Goal: Task Accomplishment & Management: Use online tool/utility

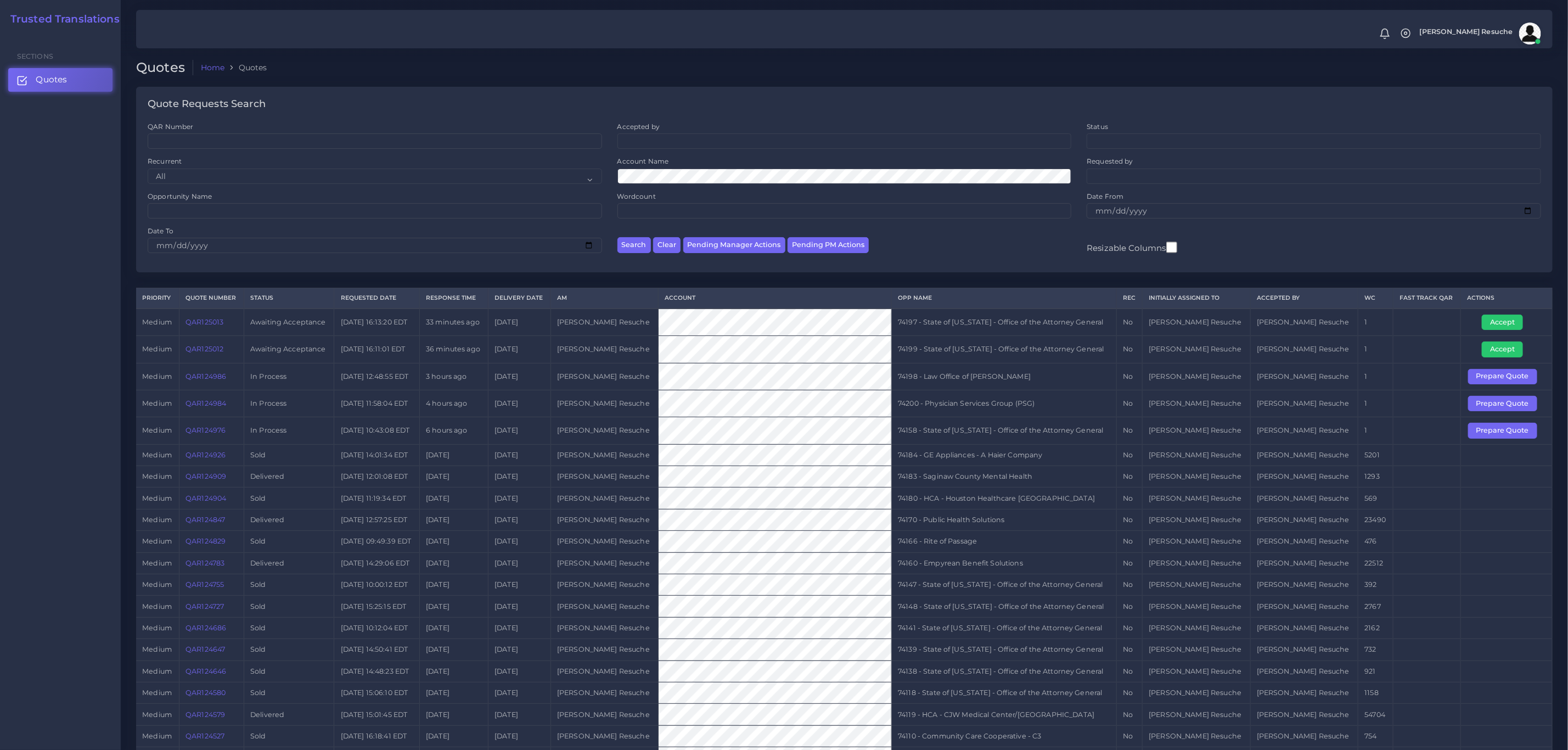
click at [308, 222] on div "Opportunity Name" at bounding box center [374, 208] width 470 height 34
click at [308, 218] on input "Opportunity Name" at bounding box center [375, 211] width 455 height 15
type input "73833"
click at [618, 237] on button "Search" at bounding box center [634, 245] width 33 height 16
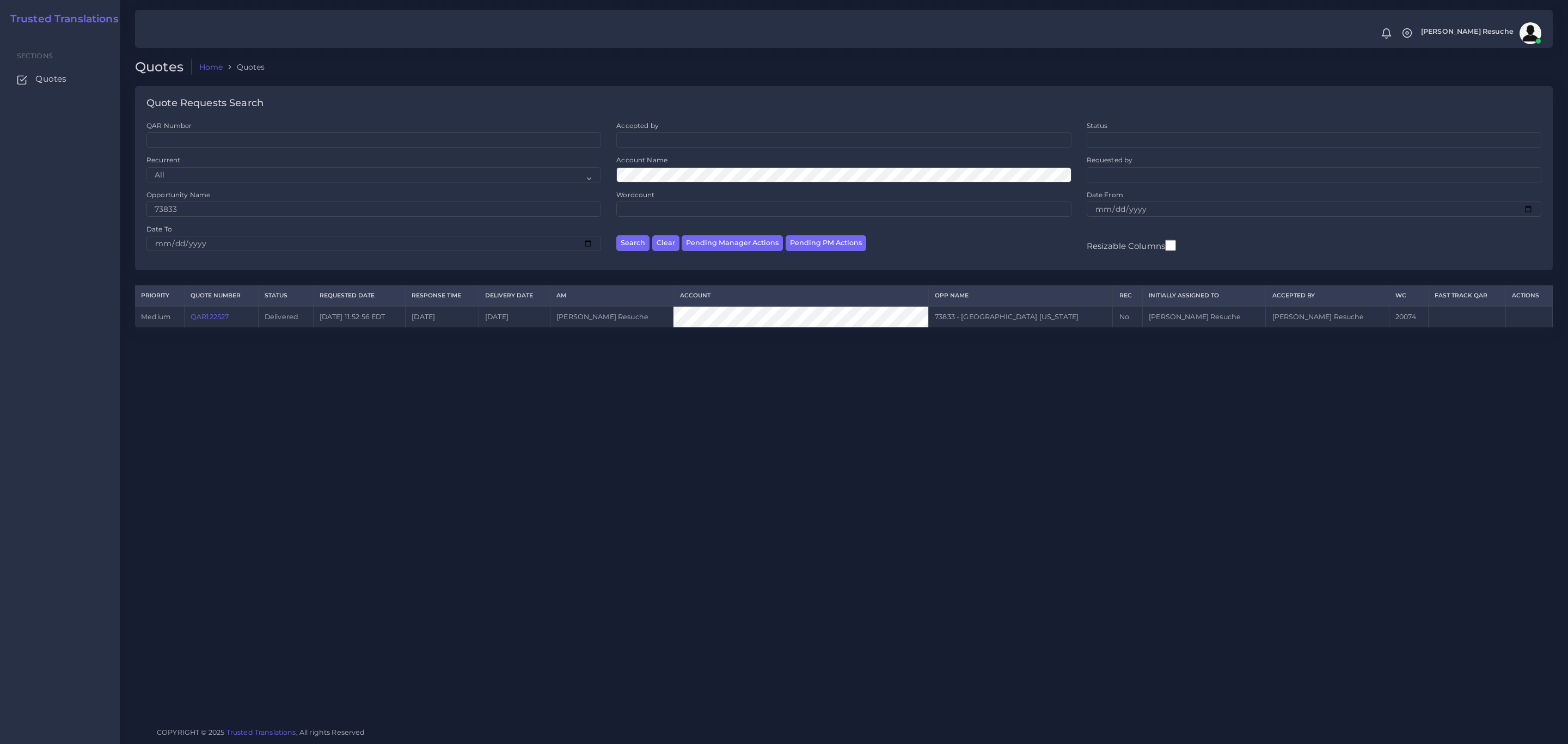
click at [226, 317] on link "QAR122527" at bounding box center [210, 317] width 38 height 8
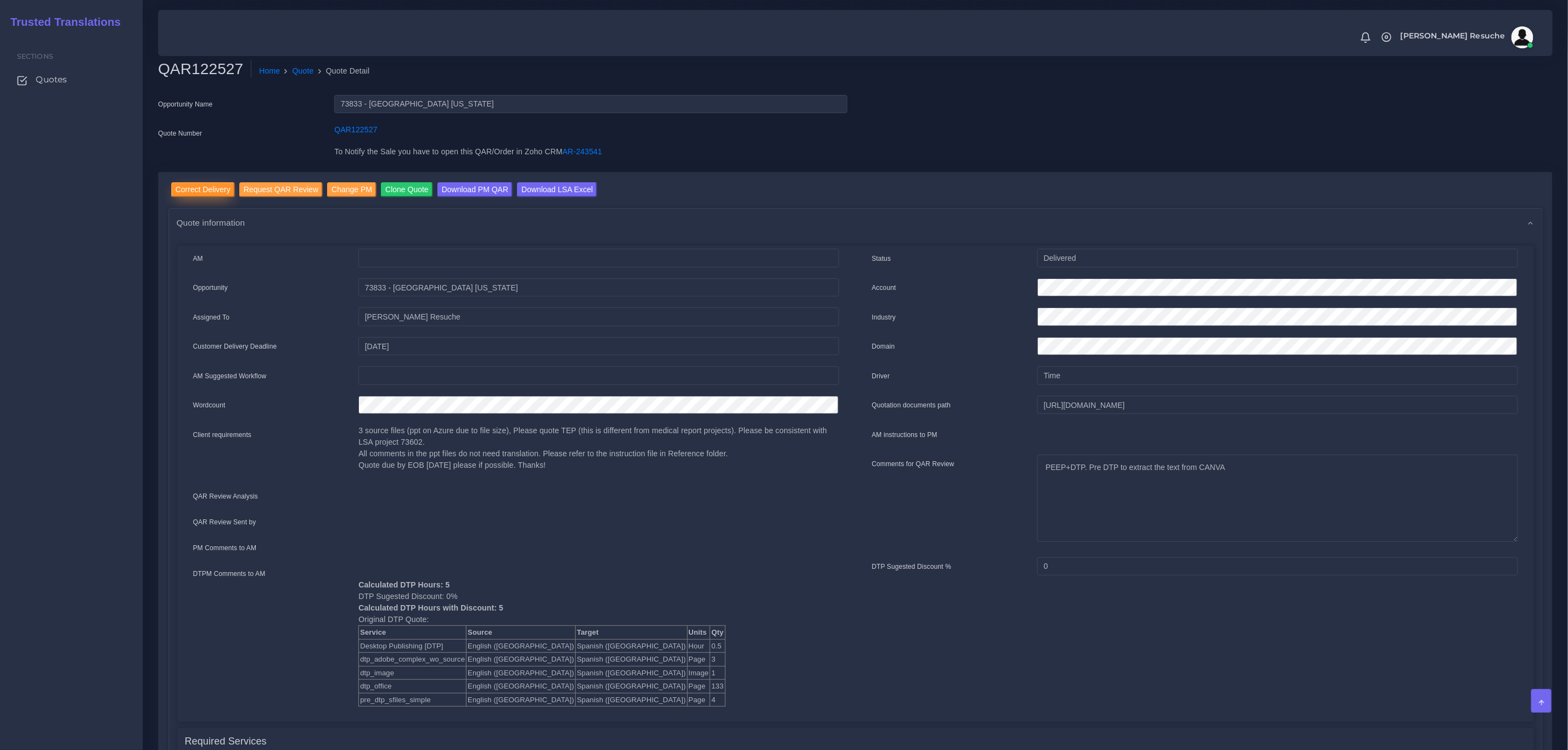
click at [198, 182] on input "Correct Delivery" at bounding box center [203, 190] width 64 height 15
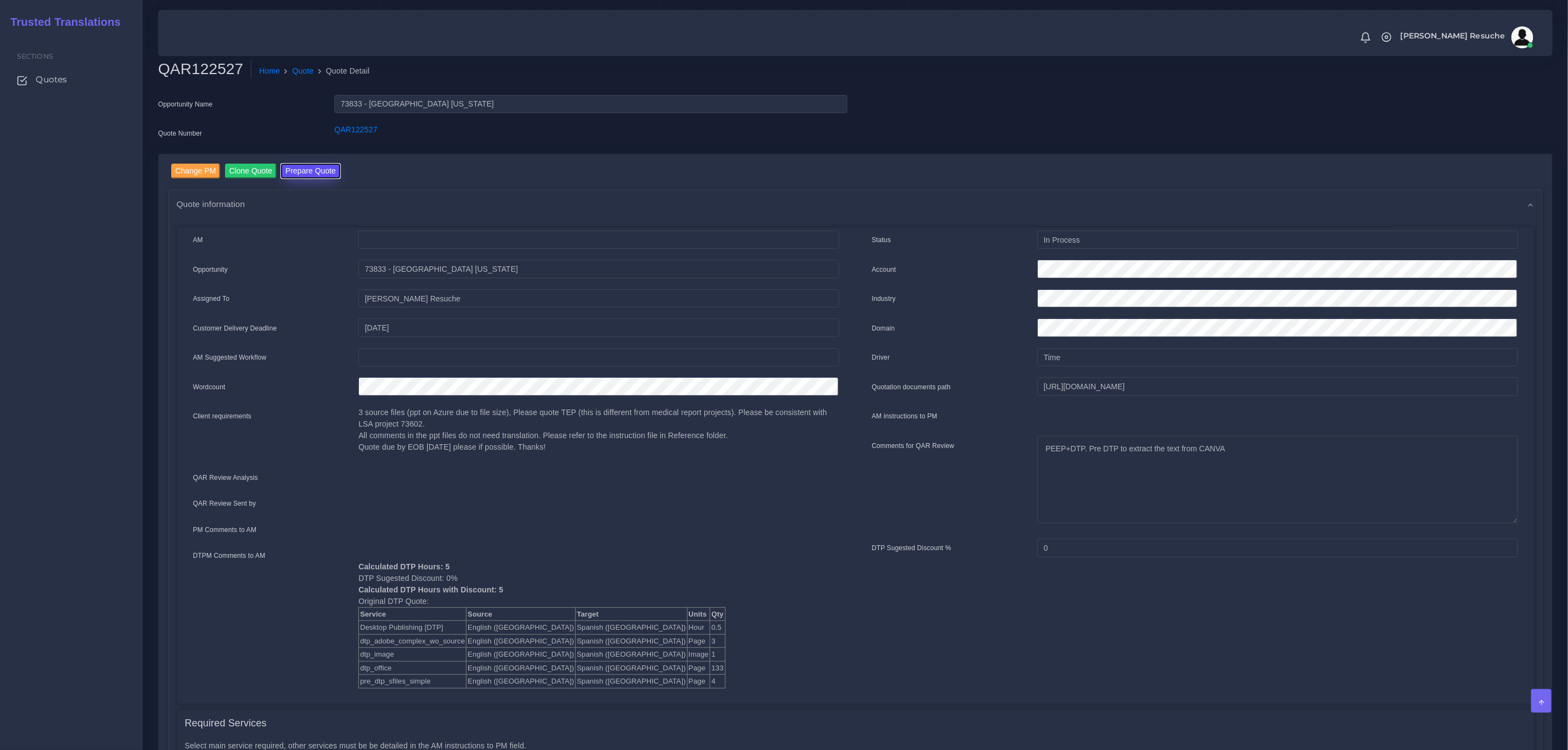
click at [295, 166] on button "Prepare Quote" at bounding box center [310, 171] width 59 height 15
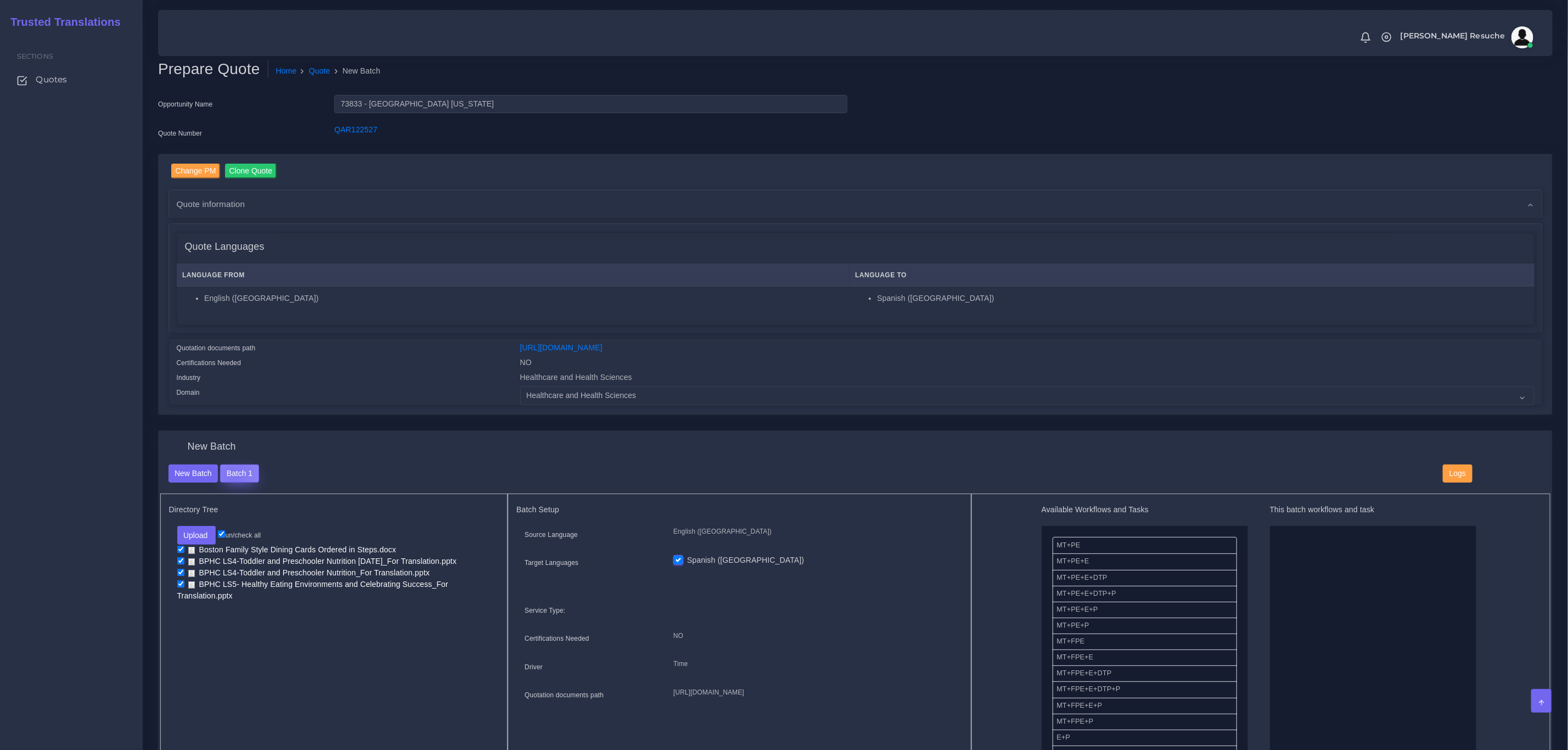
click at [232, 473] on button "Batch 1" at bounding box center [239, 474] width 38 height 18
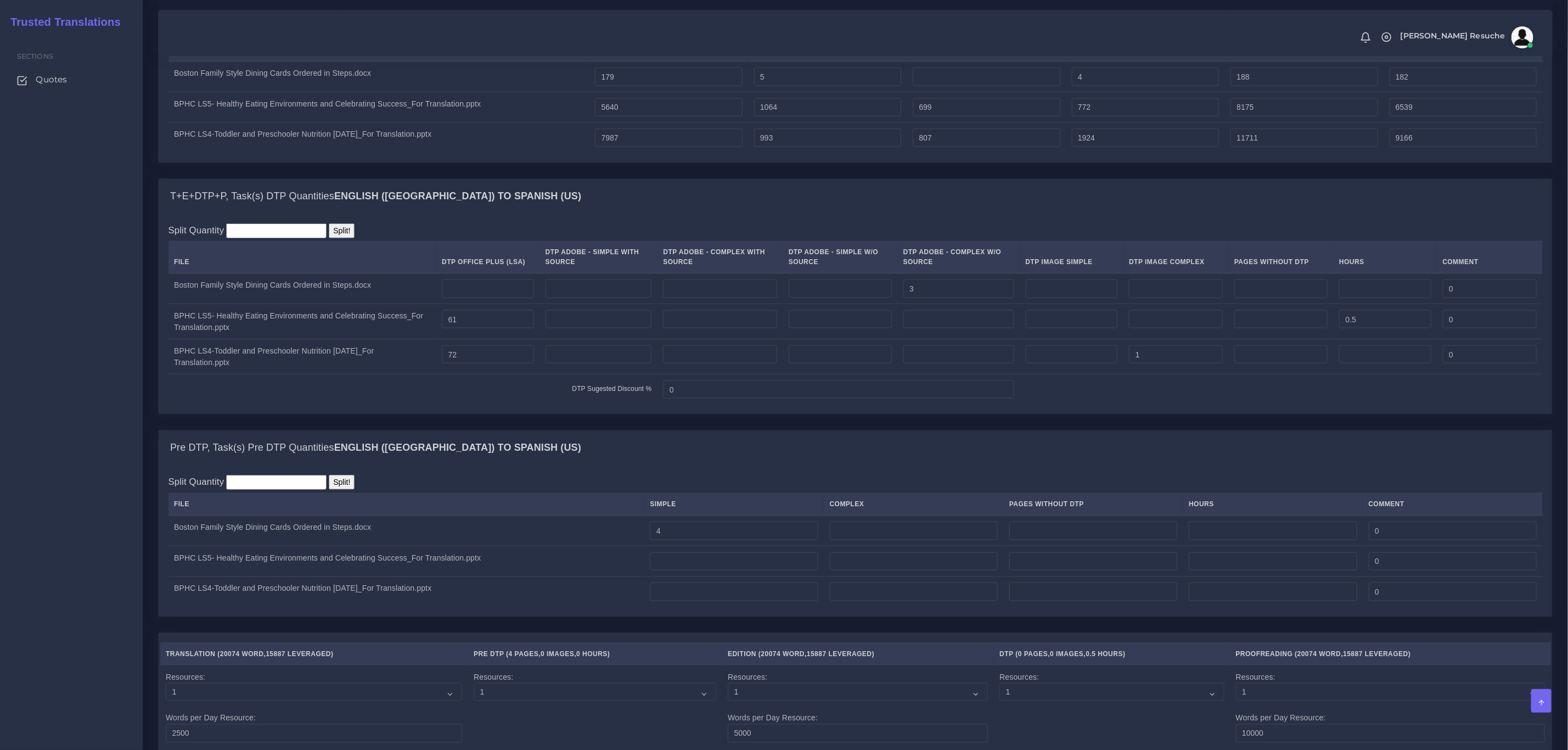
scroll to position [824, 0]
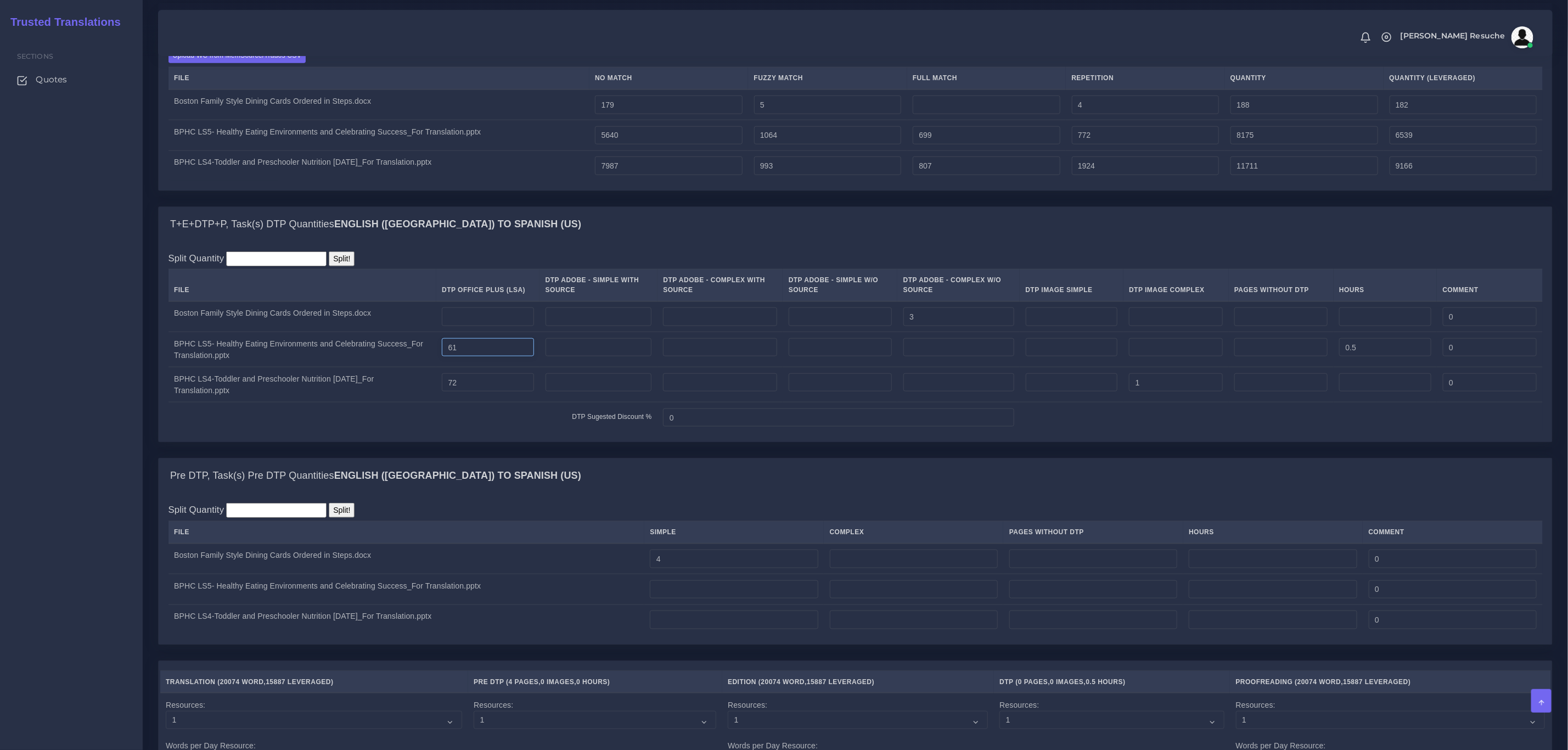
drag, startPoint x: 476, startPoint y: 363, endPoint x: 417, endPoint y: 361, distance: 59.0
click at [417, 361] on tr "BPHC LS5- Healthy Eating Environments and Celebrating Success_For Translation.p…" at bounding box center [856, 349] width 1374 height 35
type input "56"
click at [449, 421] on td "DTP Sugested Discount %" at bounding box center [413, 417] width 489 height 30
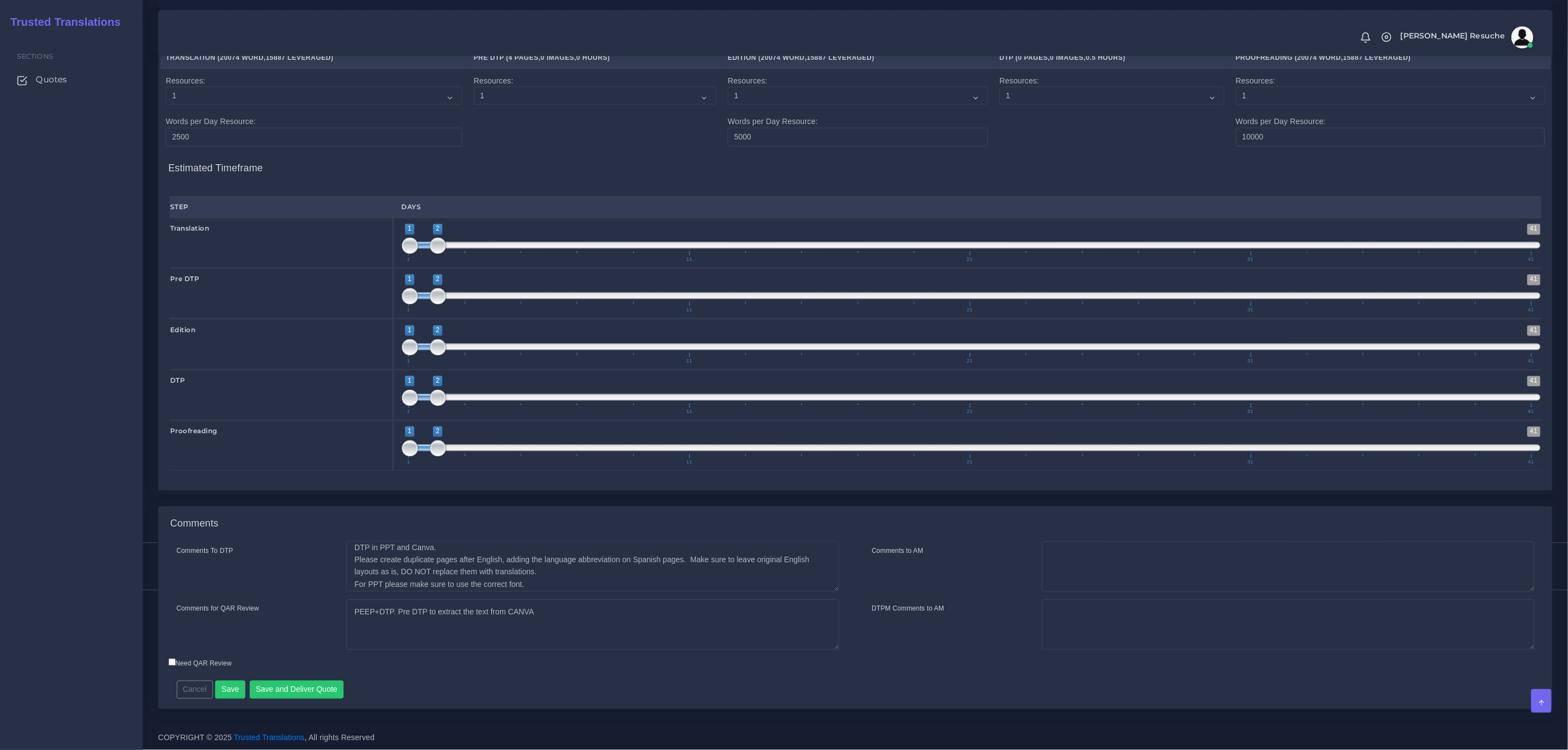
scroll to position [12, 0]
click at [309, 684] on button "Save and Deliver Quote" at bounding box center [297, 690] width 94 height 18
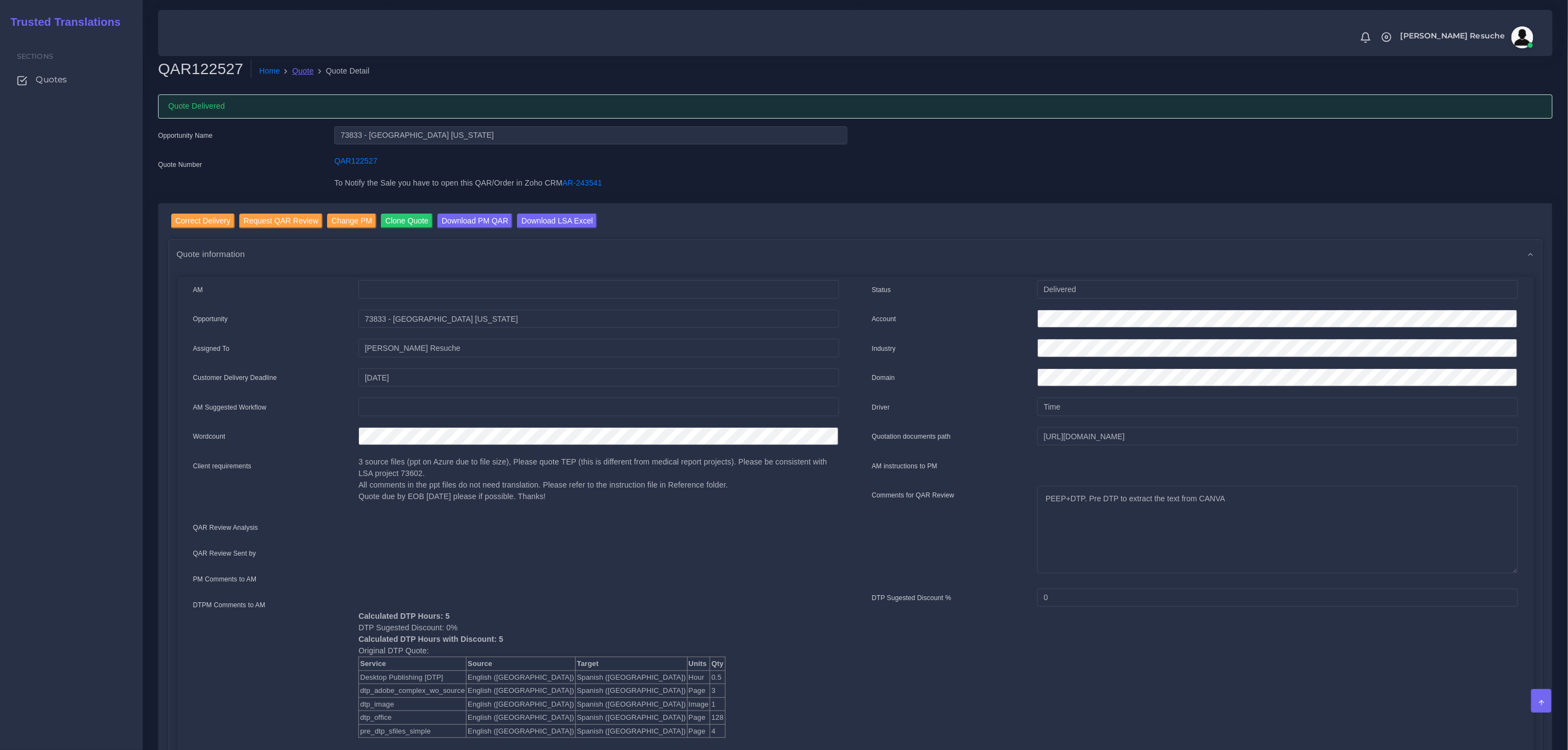
click at [297, 69] on link "Quote" at bounding box center [303, 71] width 22 height 12
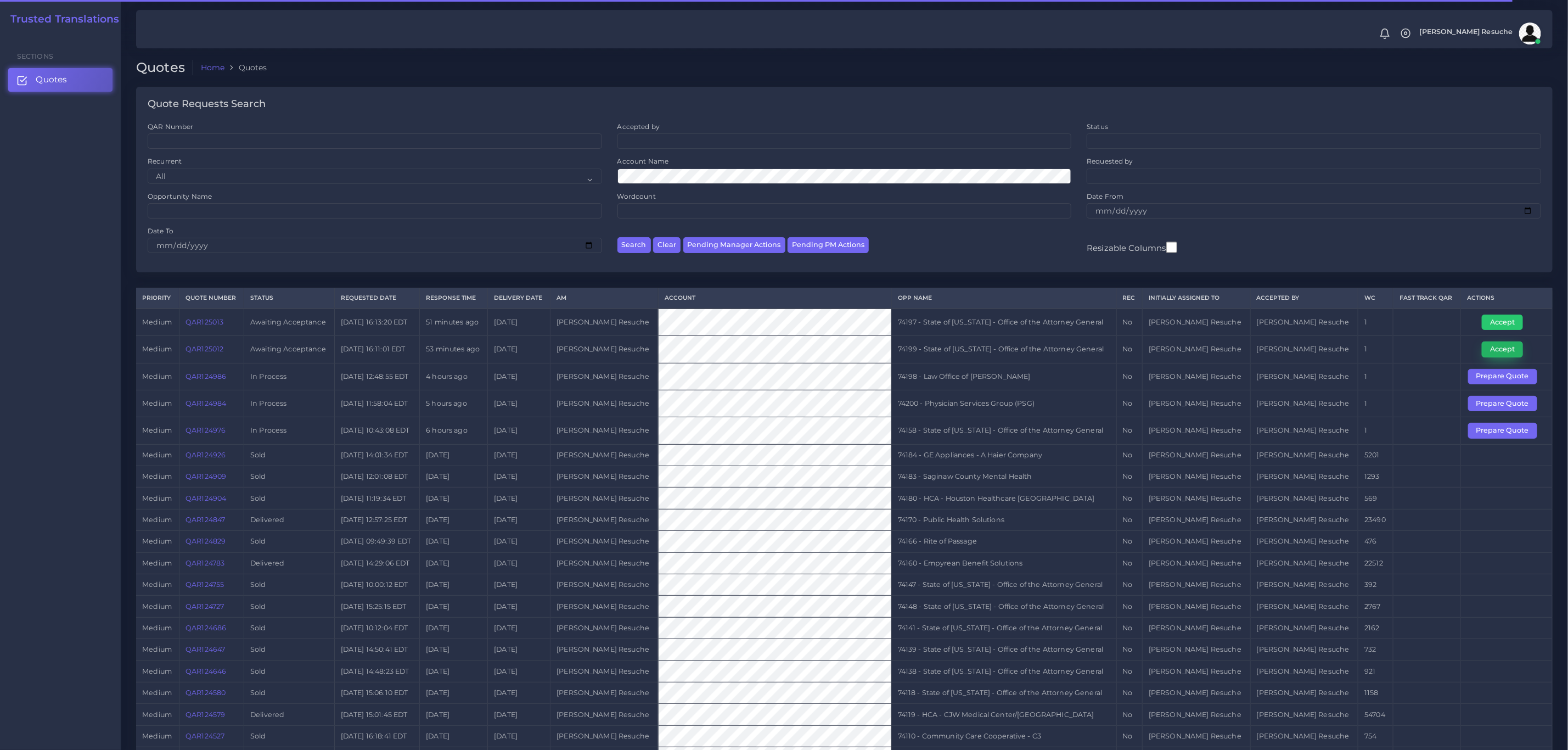
click at [1488, 355] on button "Accept" at bounding box center [1502, 349] width 41 height 15
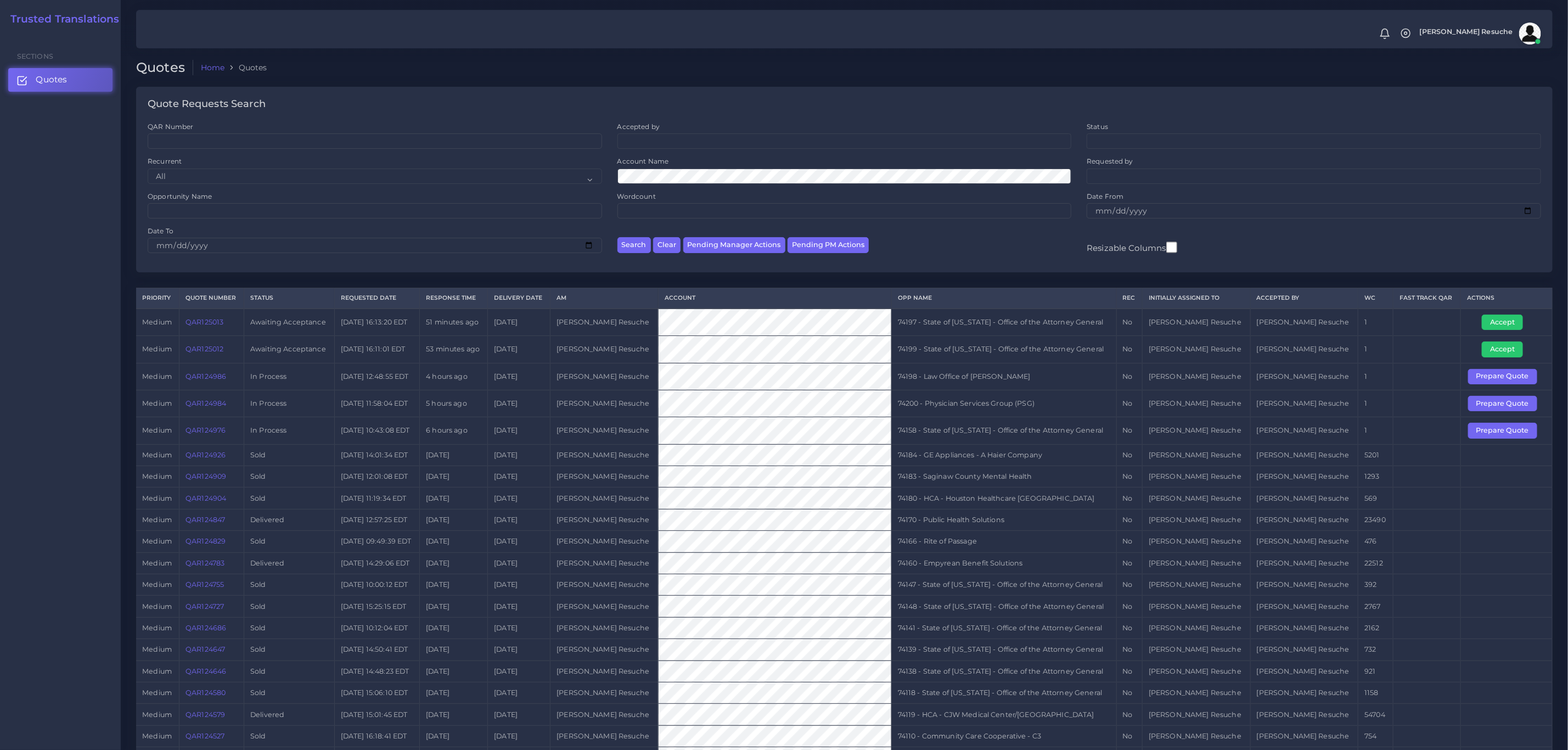
click at [1004, 358] on td "74199 - State of [US_STATE] - Office of the Attorney General" at bounding box center [1004, 349] width 225 height 27
copy tr "74199 - State of [US_STATE] - Office of the Attorney General"
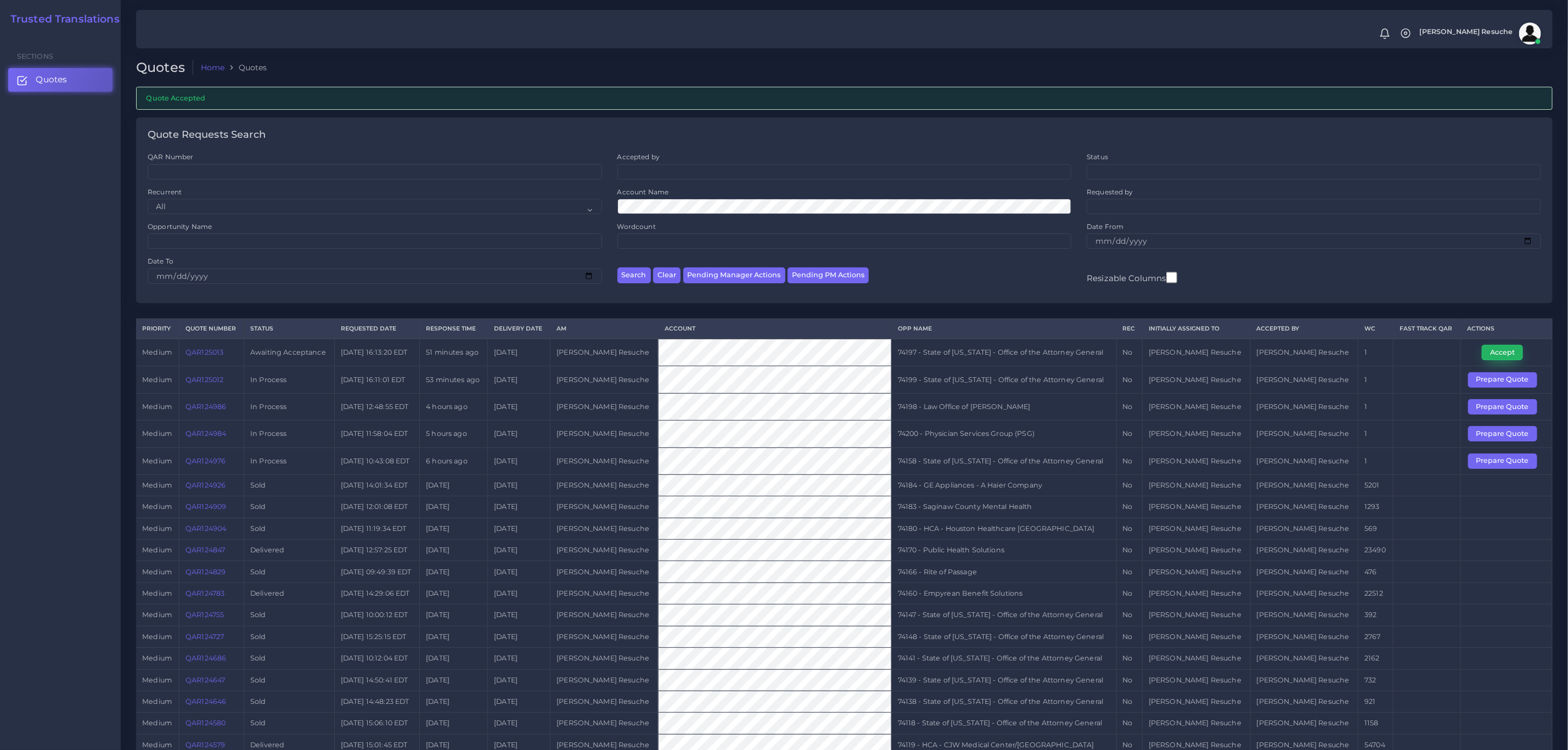
click at [1492, 355] on button "Accept" at bounding box center [1502, 352] width 41 height 15
click at [925, 380] on td "74199 - State of [US_STATE] - Office of the Attorney General" at bounding box center [1004, 380] width 225 height 27
copy tr "74199 - State of [US_STATE] - Office of the Attorney General"
